Goal: Transaction & Acquisition: Purchase product/service

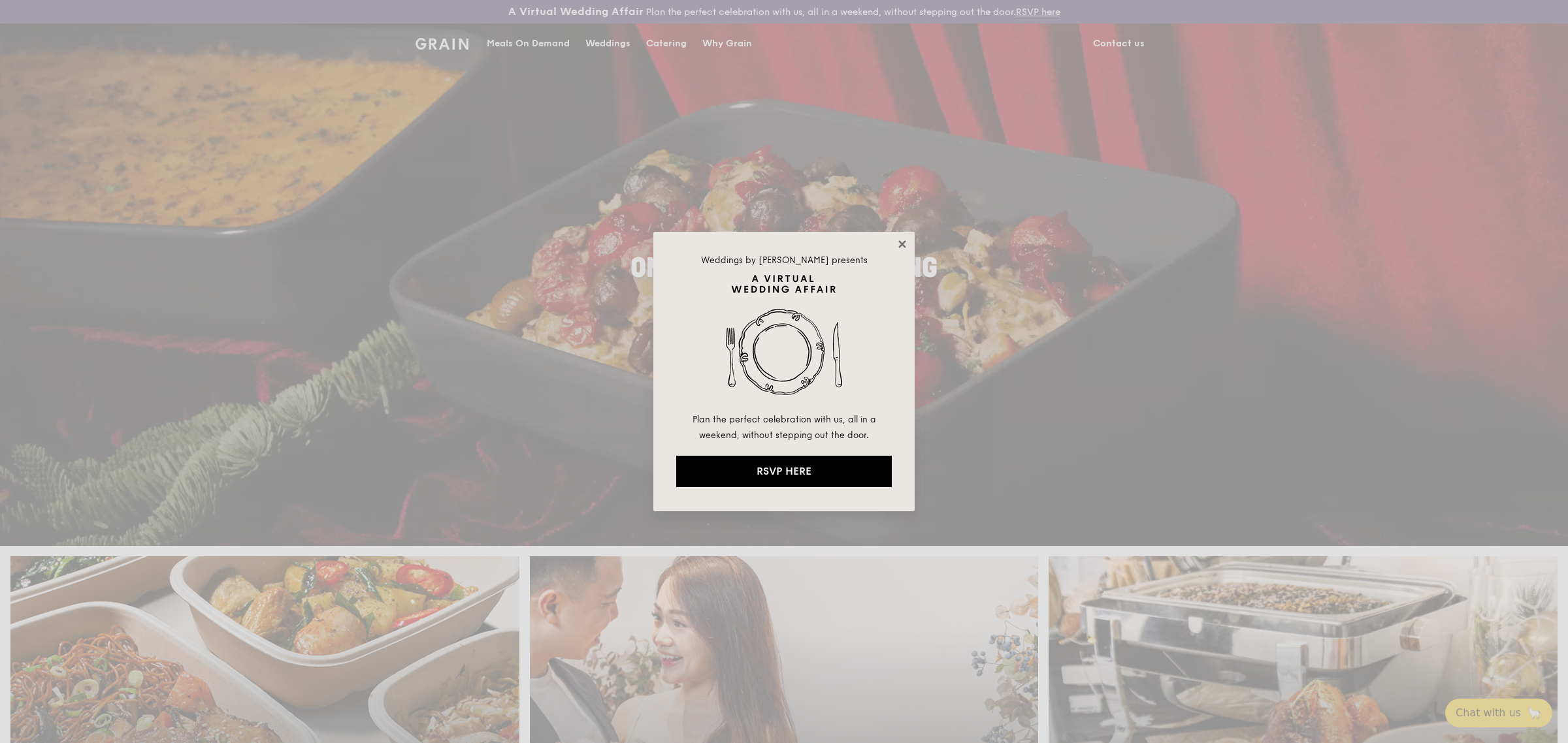
click at [899, 241] on icon at bounding box center [902, 244] width 7 height 7
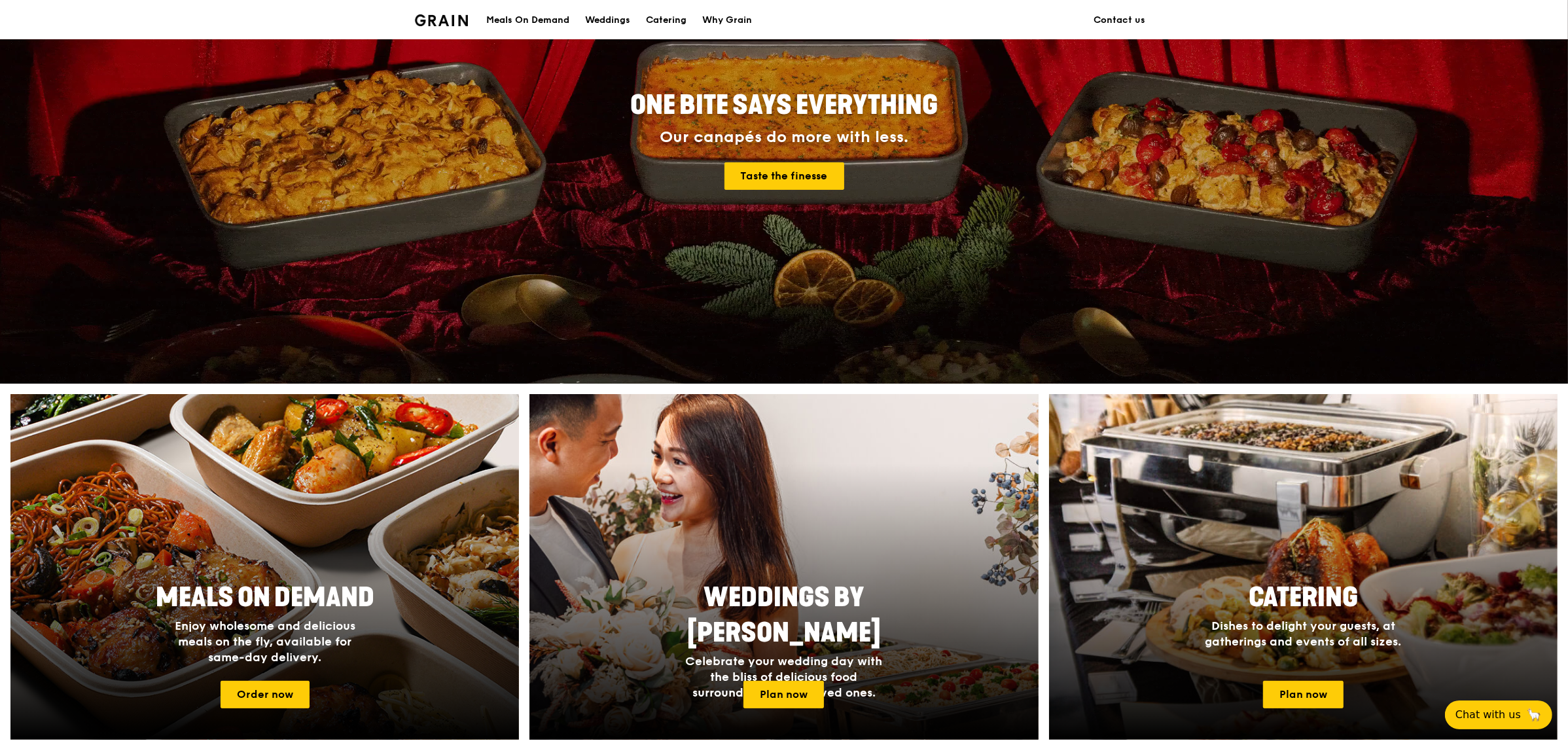
scroll to position [245, 0]
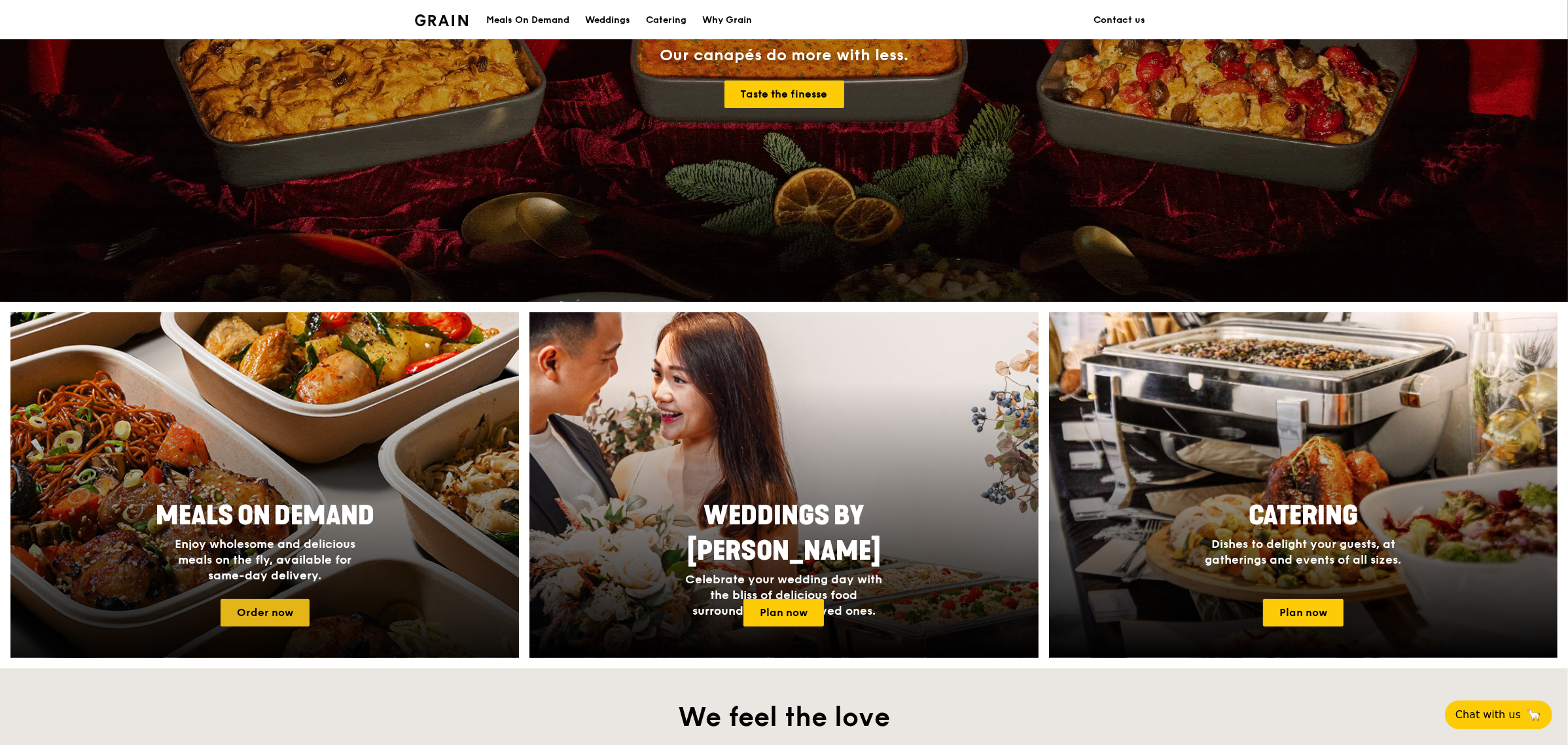
click at [262, 614] on link "Order now" at bounding box center [265, 613] width 89 height 28
click at [286, 611] on link "Order now" at bounding box center [265, 613] width 89 height 28
click at [298, 609] on link "Order now" at bounding box center [265, 613] width 89 height 28
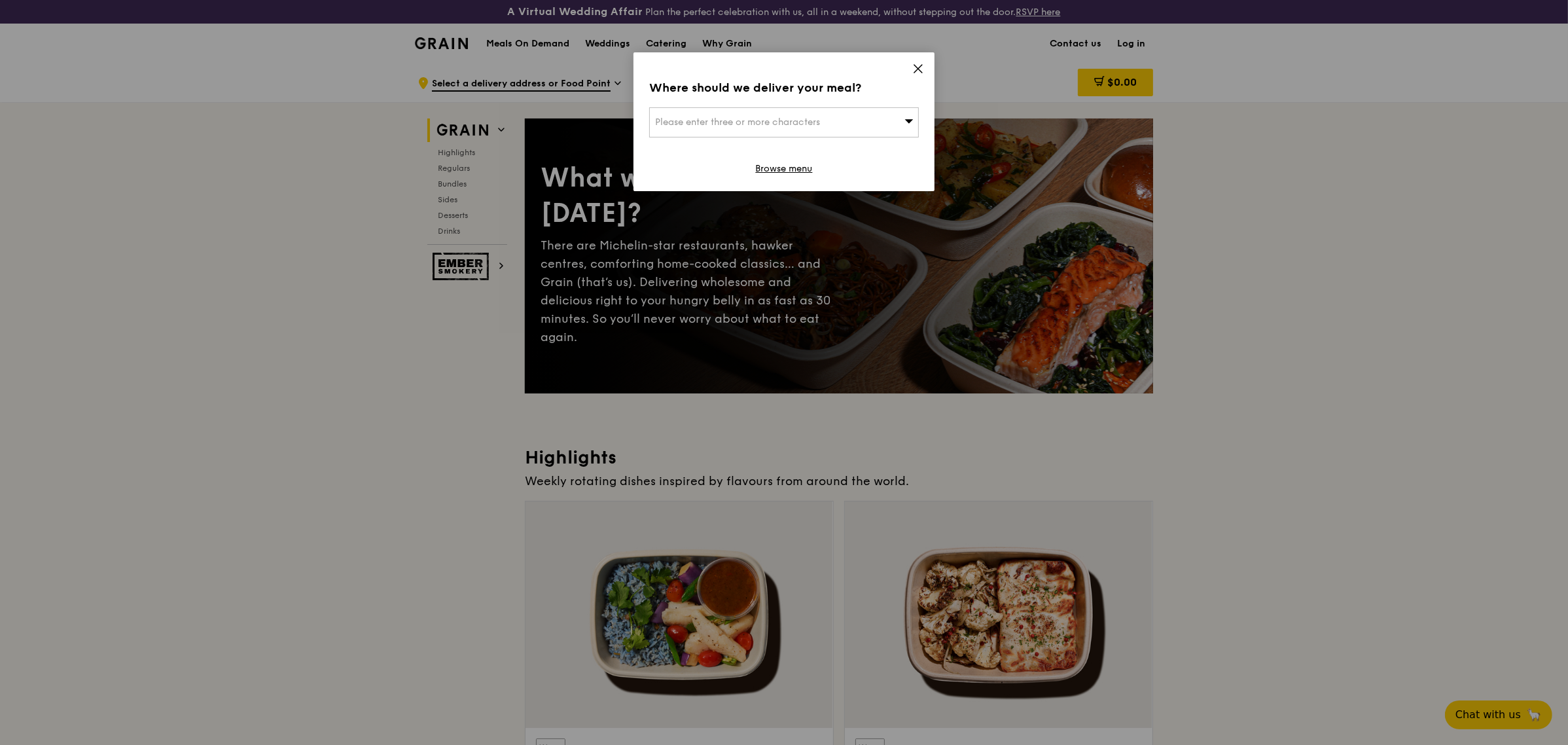
click at [872, 121] on div "Please enter three or more characters" at bounding box center [784, 122] width 270 height 30
click at [872, 121] on input "search" at bounding box center [784, 122] width 268 height 29
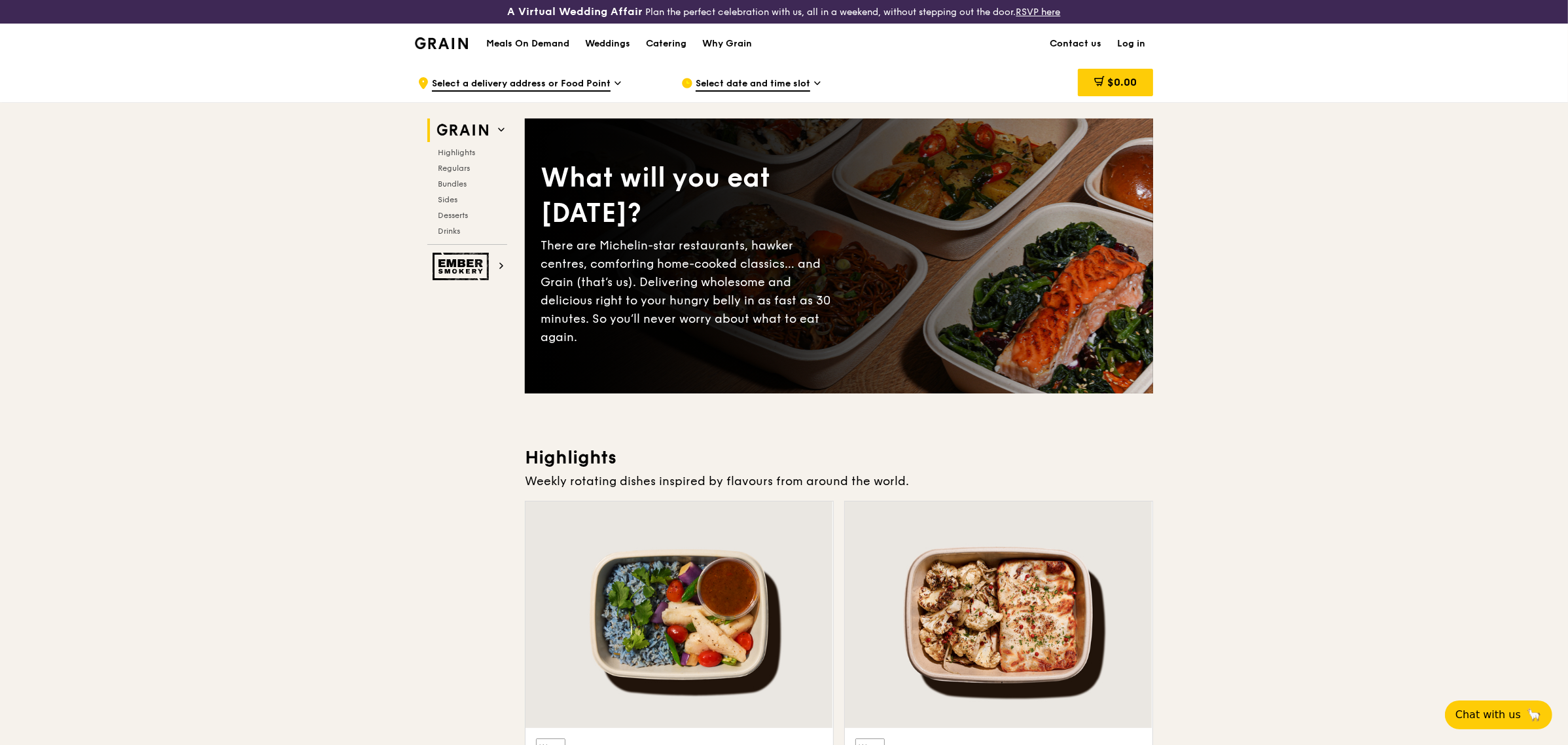
click at [1143, 44] on link "Log in" at bounding box center [1131, 44] width 44 height 39
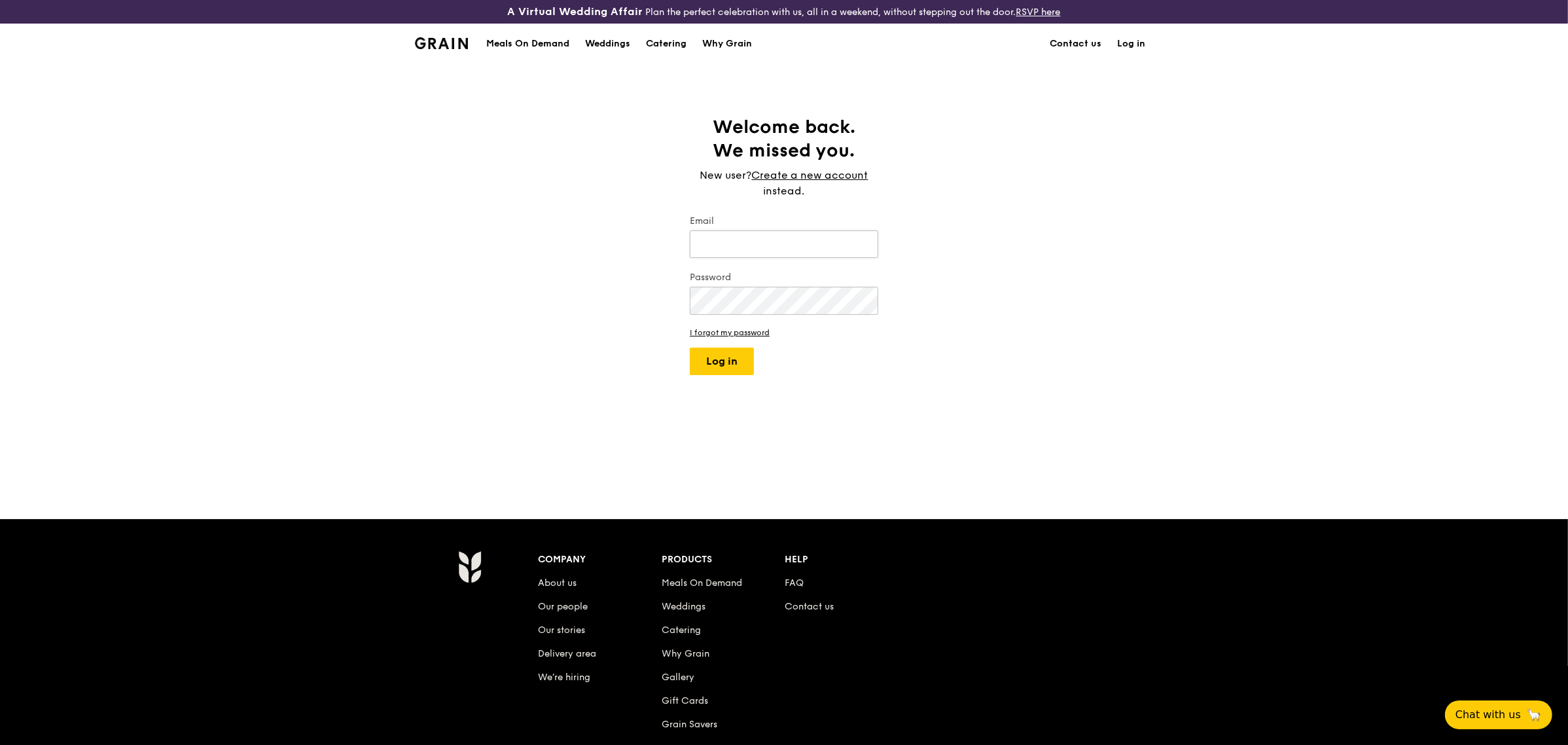
type input "[EMAIL_ADDRESS][DOMAIN_NAME]"
click at [780, 249] on input "[EMAIL_ADDRESS][DOMAIN_NAME]" at bounding box center [784, 244] width 188 height 28
click at [745, 363] on button "Log in" at bounding box center [721, 361] width 64 height 28
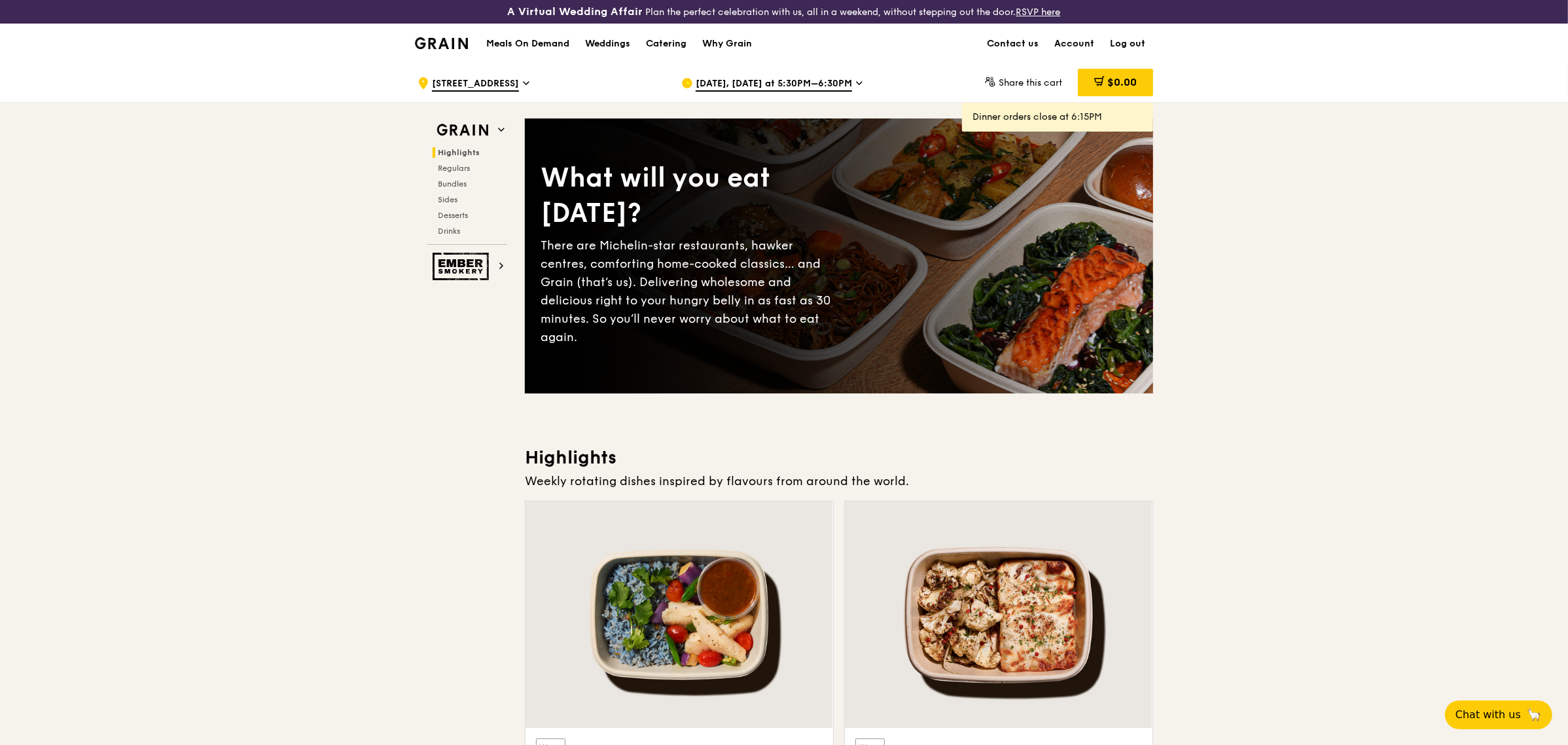
click at [829, 87] on span "[DATE], [DATE] at 5:30PM–6:30PM" at bounding box center [774, 84] width 156 height 14
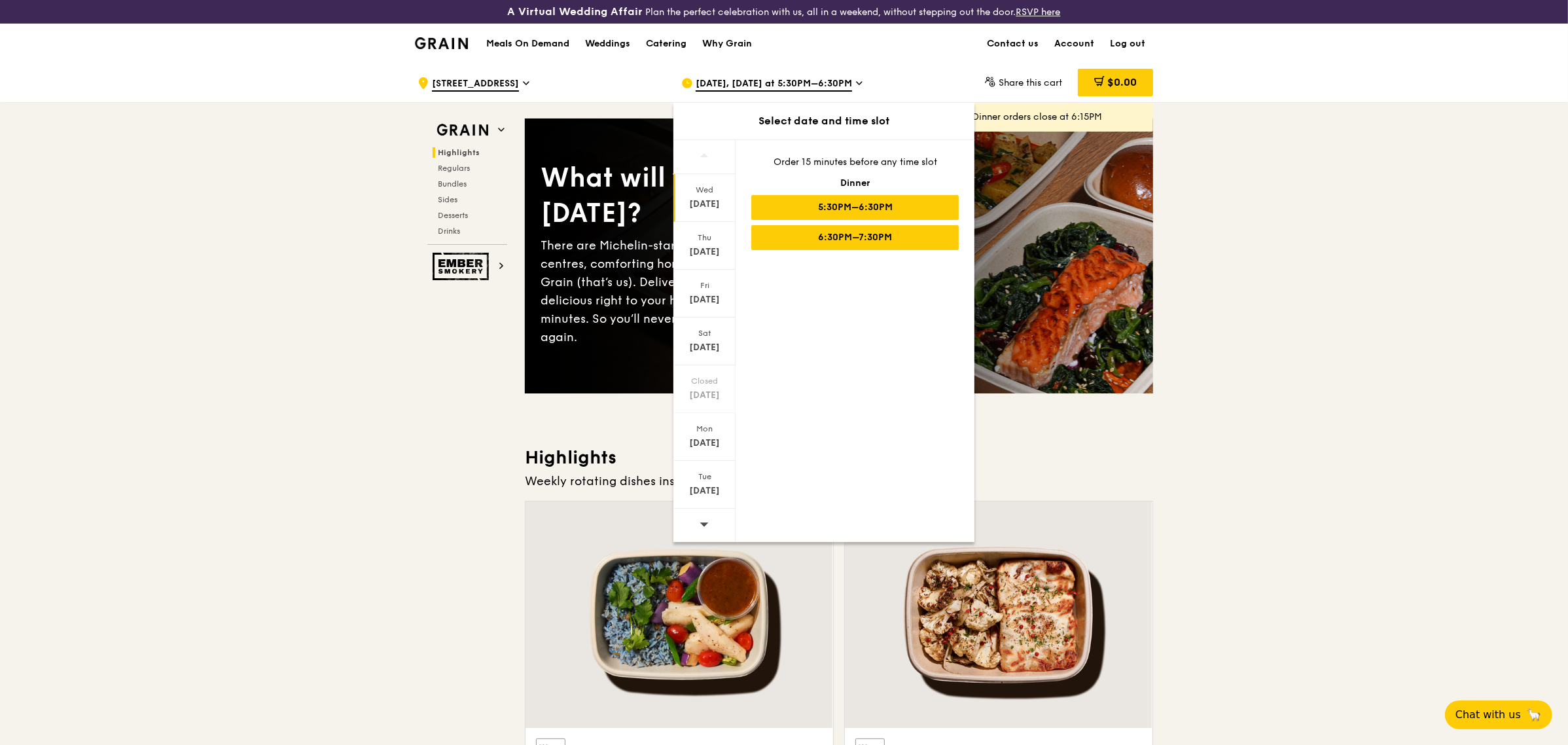
click at [871, 244] on div "6:30PM–7:30PM" at bounding box center [855, 238] width 207 height 25
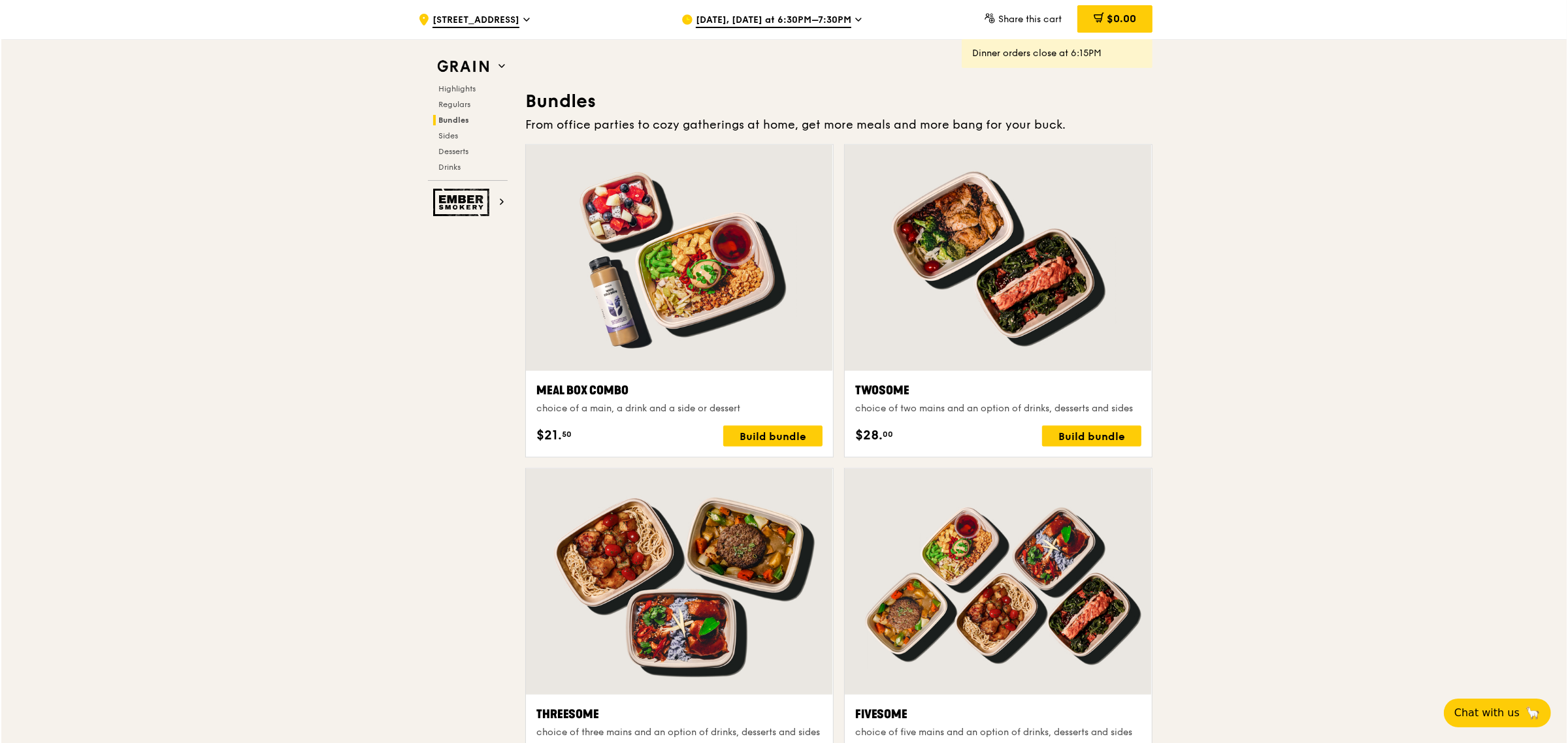
scroll to position [1796, 0]
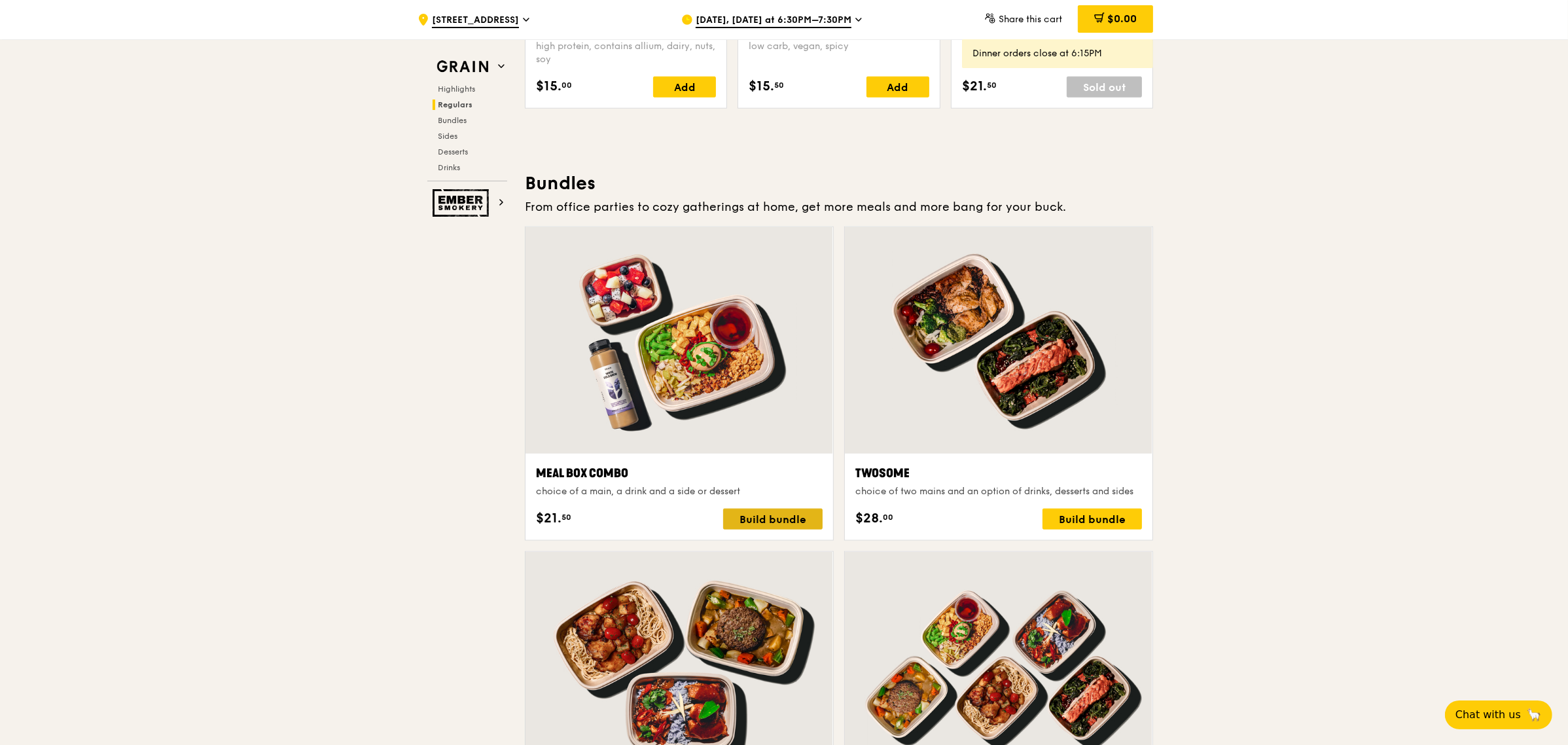
click at [766, 512] on div "Build bundle" at bounding box center [773, 519] width 99 height 21
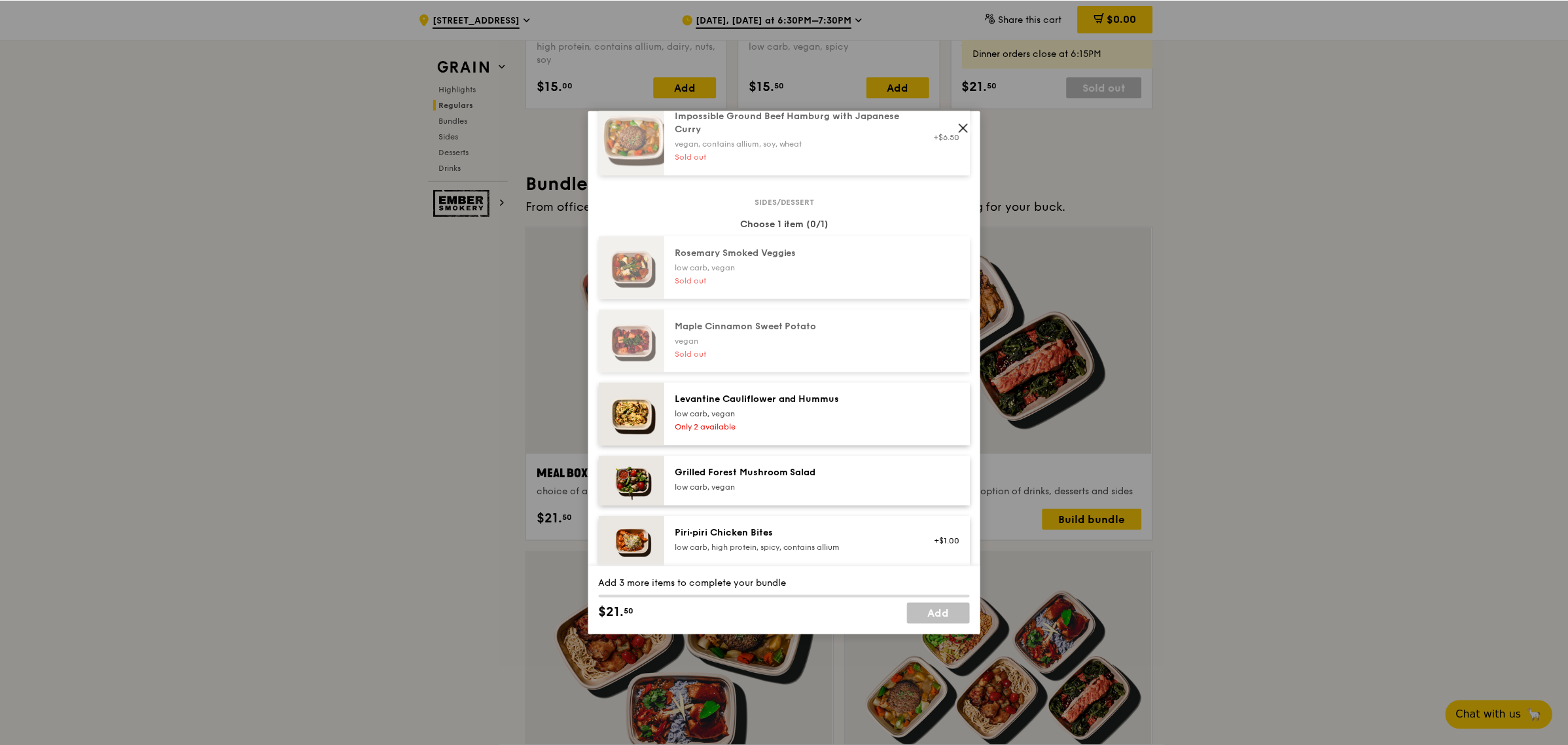
scroll to position [818, 0]
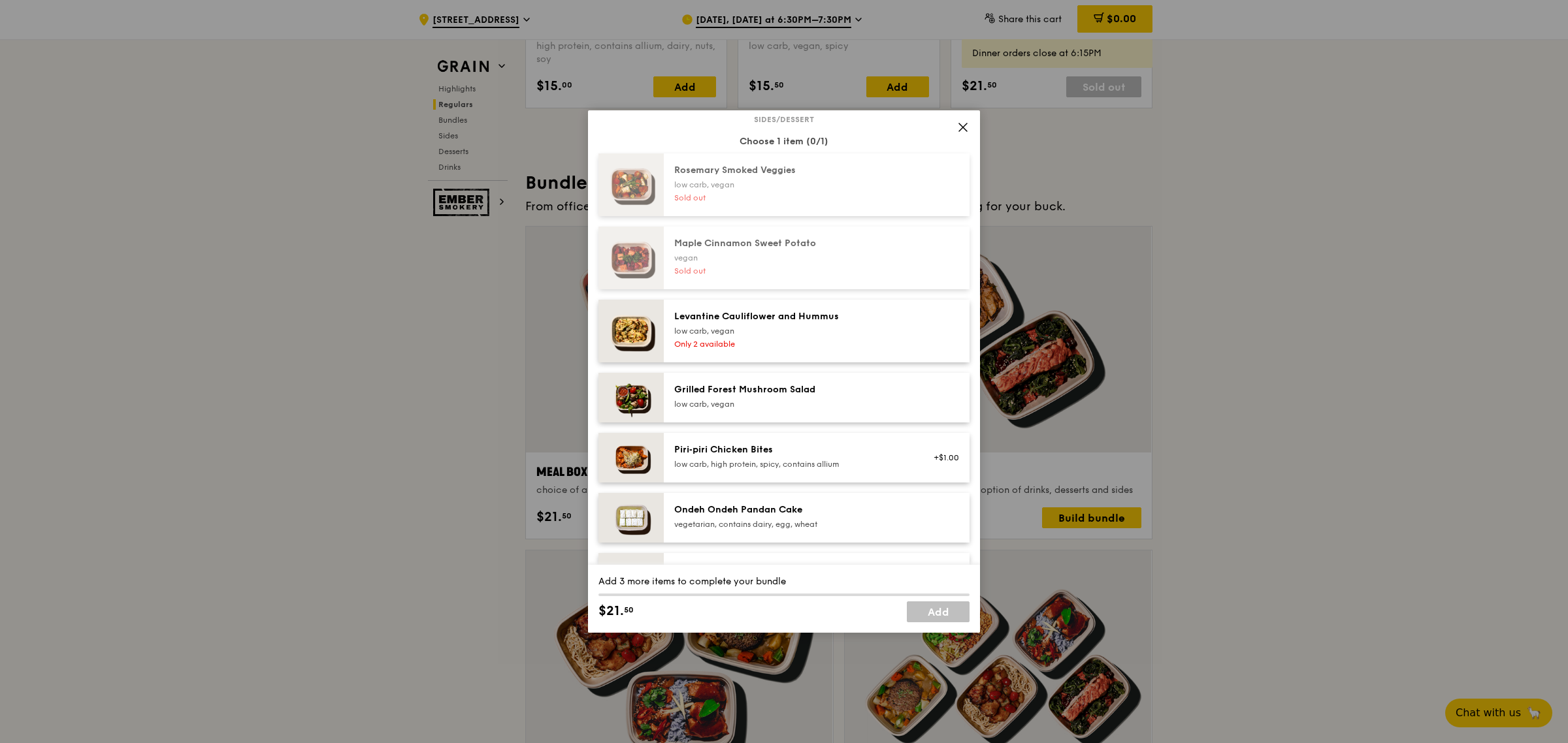
click at [964, 127] on icon at bounding box center [963, 127] width 8 height 8
